Goal: Information Seeking & Learning: Learn about a topic

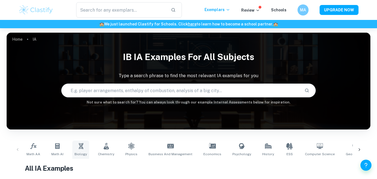
click at [79, 151] on span "Biology" at bounding box center [80, 153] width 12 height 5
click at [122, 92] on input "text" at bounding box center [181, 90] width 239 height 15
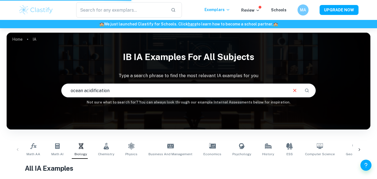
type input "ocean acidification"
click at [309, 91] on button "Search" at bounding box center [306, 90] width 9 height 9
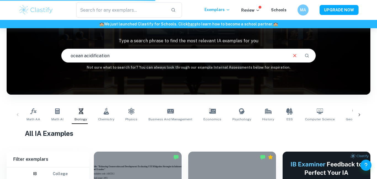
scroll to position [33, 0]
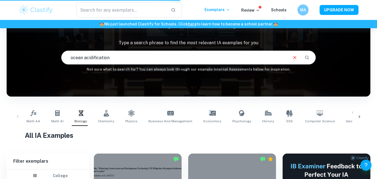
click at [312, 57] on div "ocean acidification ​" at bounding box center [189, 57] width 254 height 13
click at [307, 56] on icon "Search" at bounding box center [307, 57] width 4 height 4
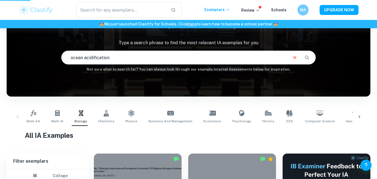
click at [307, 56] on icon "Search" at bounding box center [307, 57] width 4 height 4
click at [200, 56] on input "ocean acidification" at bounding box center [175, 57] width 226 height 15
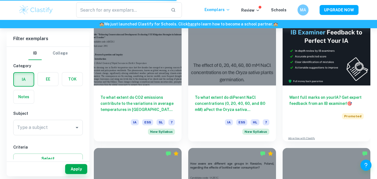
scroll to position [167, 0]
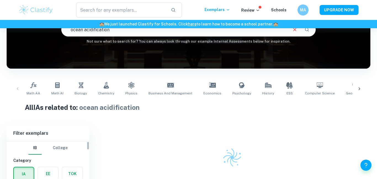
scroll to position [90, 0]
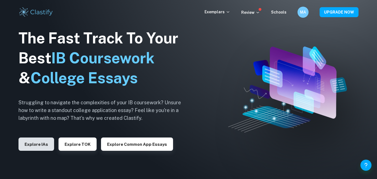
click at [36, 144] on button "Explore IAs" at bounding box center [36, 143] width 36 height 13
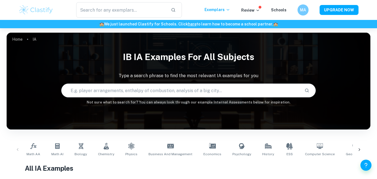
click at [229, 89] on input "text" at bounding box center [181, 90] width 239 height 15
click at [79, 152] on span "Biology" at bounding box center [80, 153] width 12 height 5
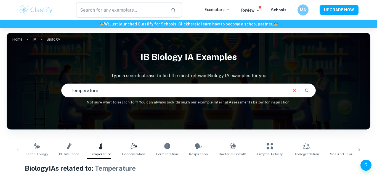
click at [112, 88] on input "Temperature" at bounding box center [175, 90] width 226 height 15
type input "[MEDICAL_DATA]"
click at [304, 91] on button "Search" at bounding box center [306, 90] width 9 height 9
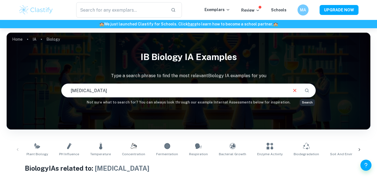
click at [304, 91] on button "Search" at bounding box center [306, 90] width 9 height 9
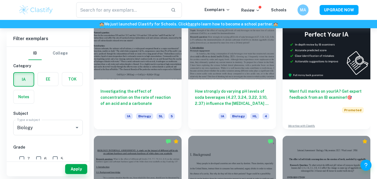
scroll to position [174, 0]
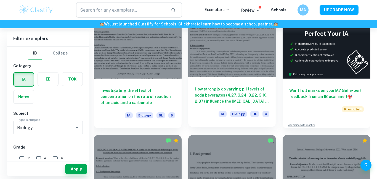
click at [197, 90] on h6 "How strongly do varying pH levels of soda beverages (4.27, 3.24, 3.22, 3.10, 2.…" at bounding box center [232, 95] width 74 height 18
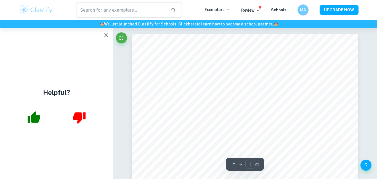
scroll to position [4, 0]
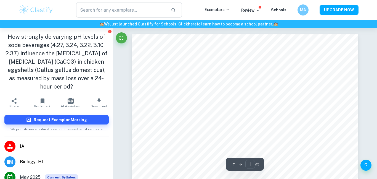
scroll to position [4, 0]
